Goal: Navigation & Orientation: Find specific page/section

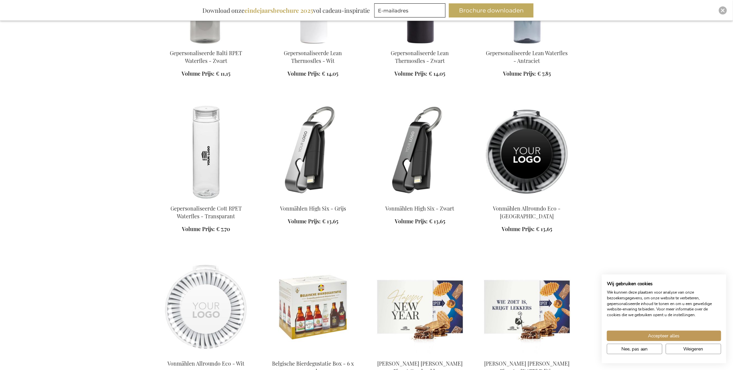
scroll to position [975, 0]
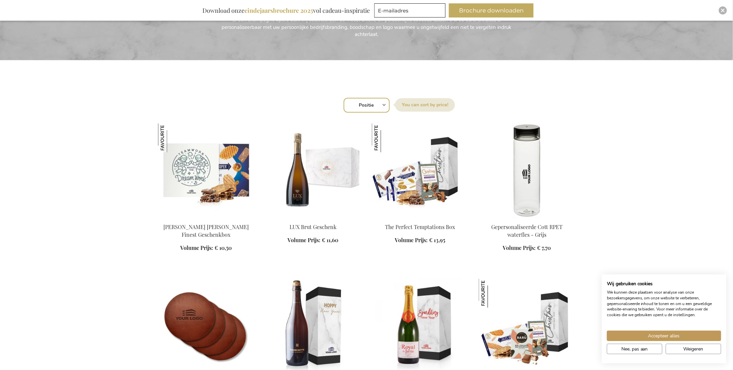
scroll to position [168, 0]
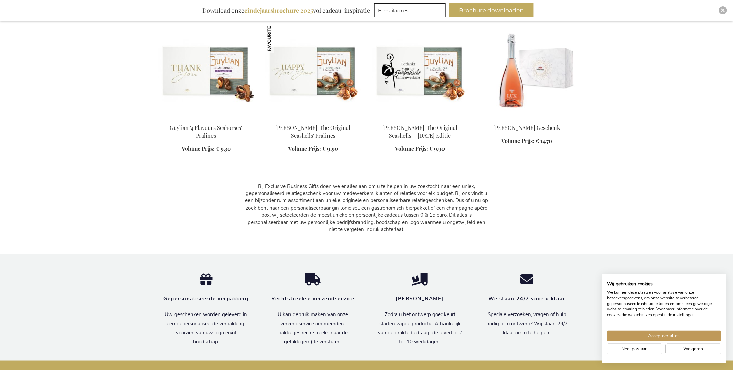
scroll to position [1546, 0]
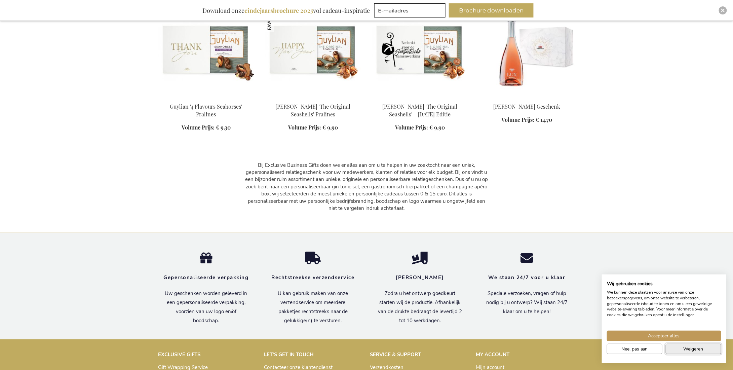
click at [680, 346] on button "Weigeren" at bounding box center [693, 349] width 55 height 10
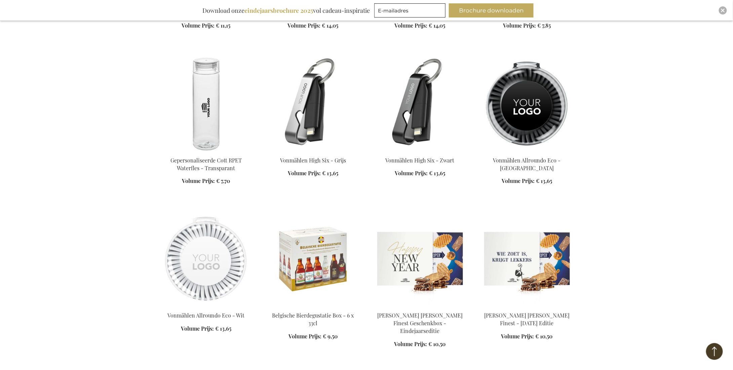
scroll to position [975, 0]
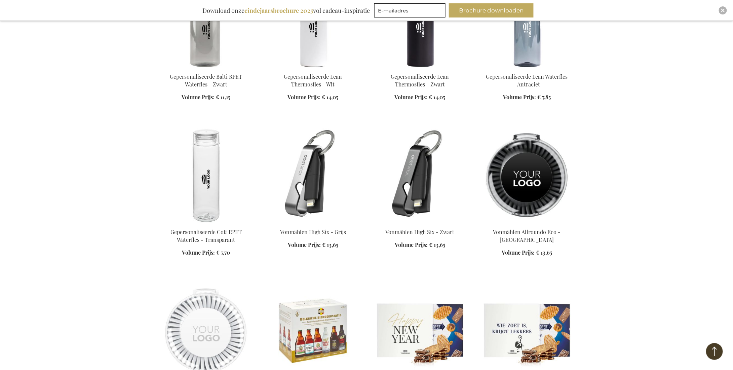
scroll to position [941, 0]
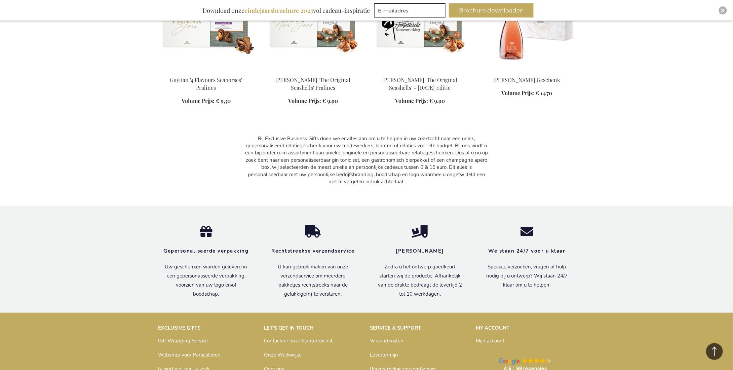
scroll to position [1613, 0]
